Goal: Navigation & Orientation: Find specific page/section

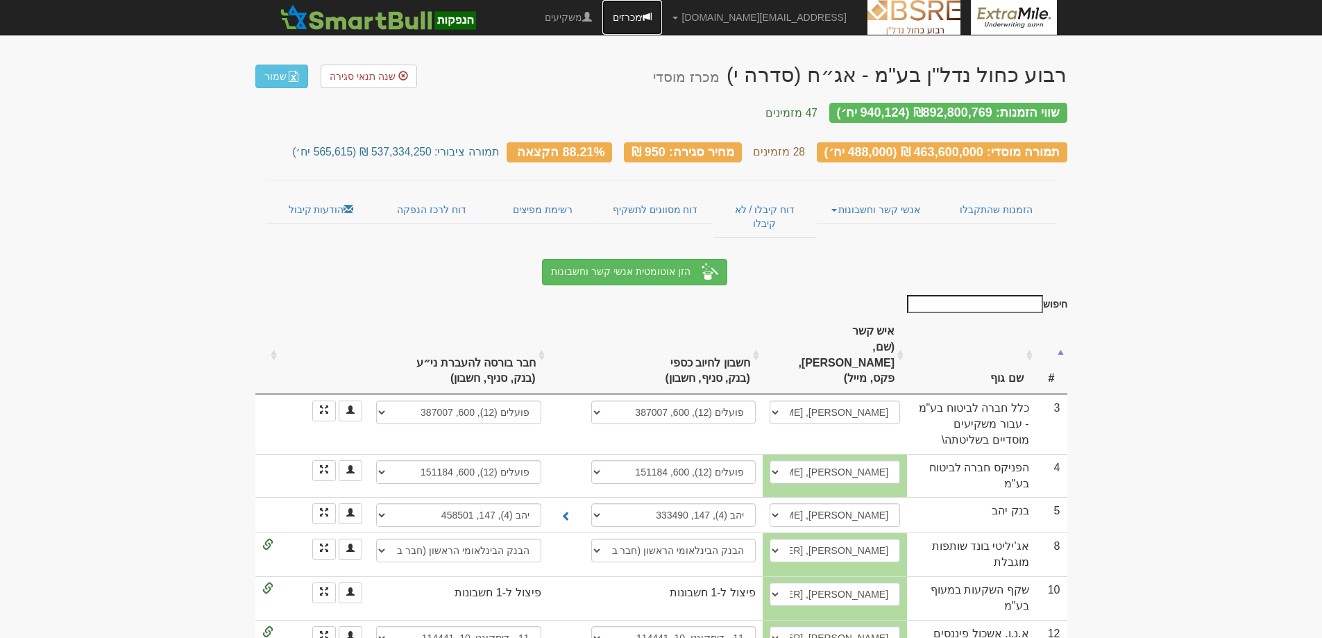
click at [662, 20] on link "מכרזים" at bounding box center [632, 17] width 60 height 35
